Goal: Find specific page/section: Find specific page/section

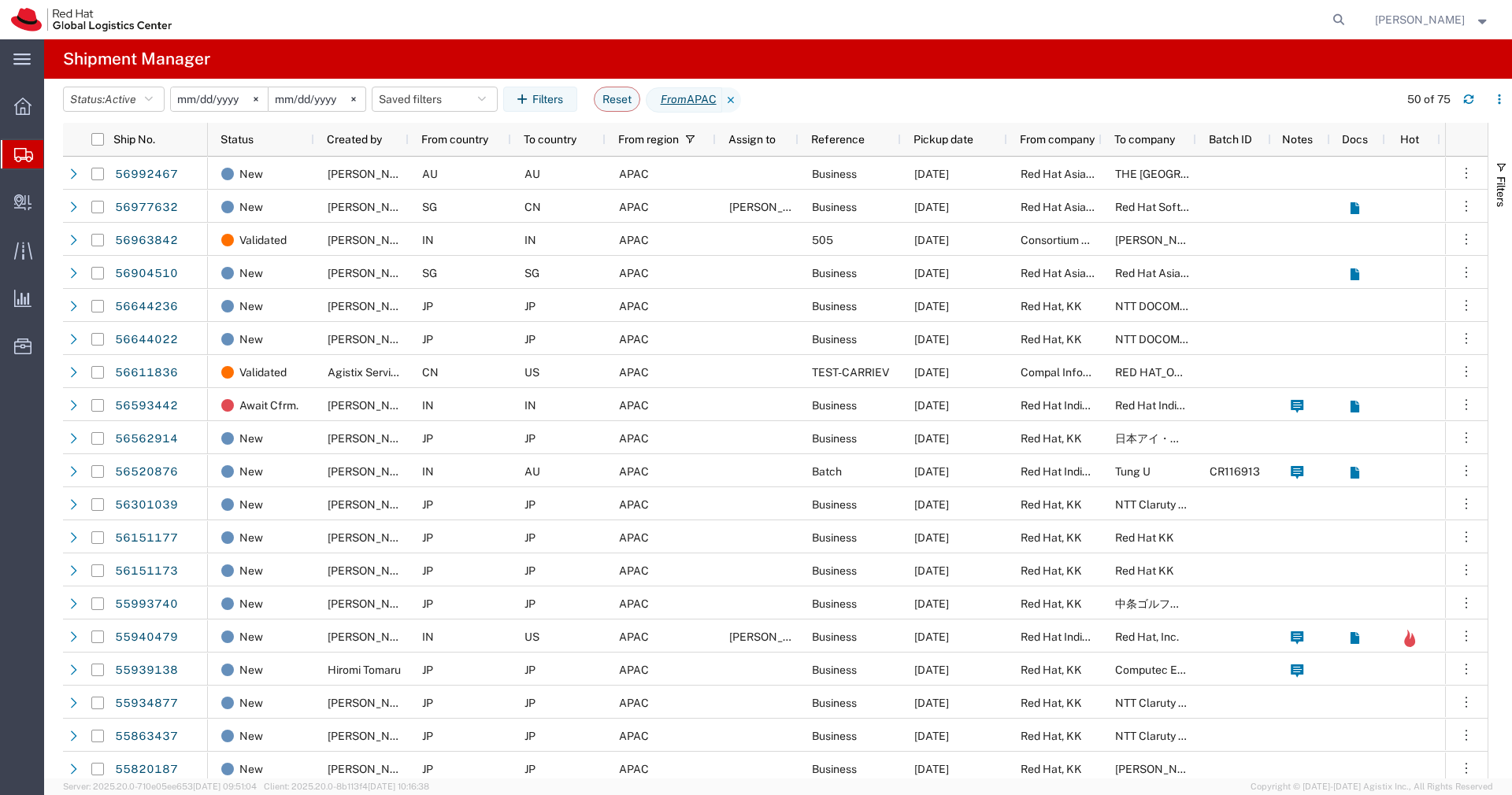
click at [56, 165] on span "Shipments" at bounding box center [49, 154] width 13 height 32
click at [495, 102] on button "Saved filters" at bounding box center [434, 99] width 126 height 25
click at [439, 164] on span "APAC" at bounding box center [477, 168] width 206 height 29
